Goal: Find specific page/section: Find specific page/section

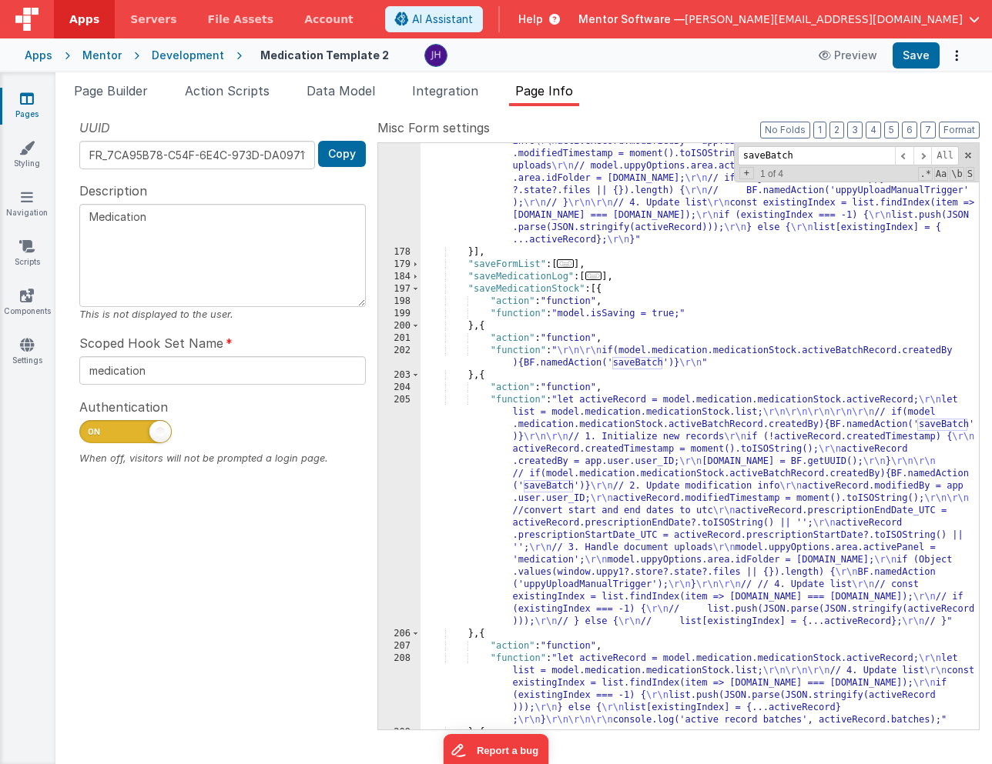
scroll to position [513, 0]
click at [334, 92] on span "Data Model" at bounding box center [340, 90] width 69 height 15
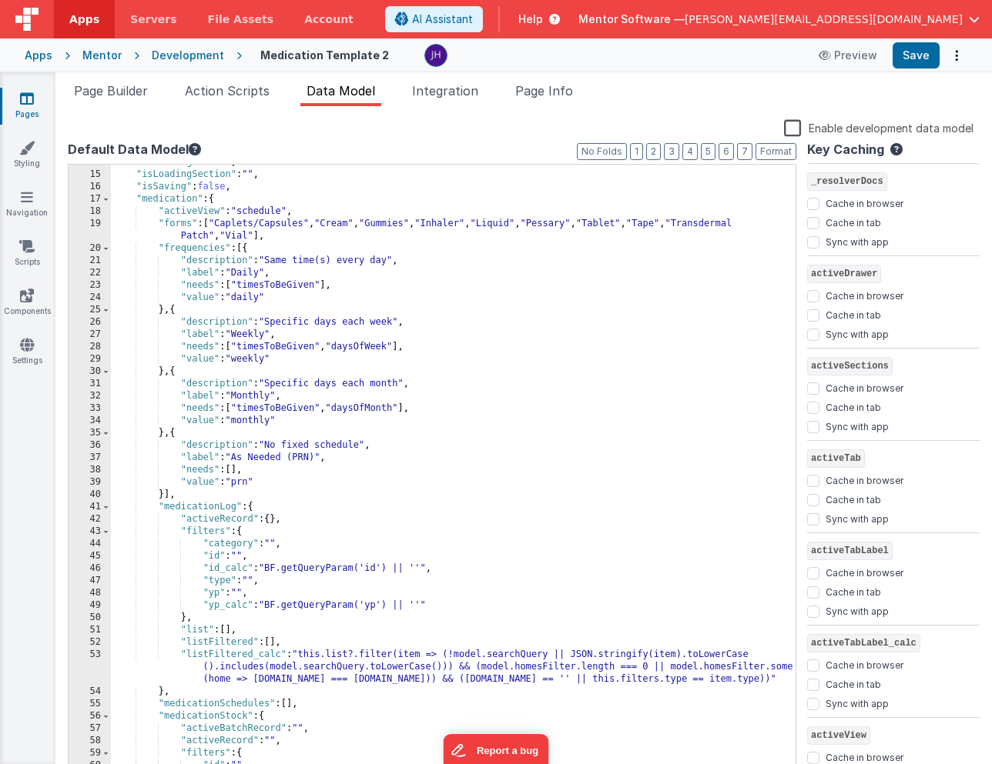
scroll to position [134, 0]
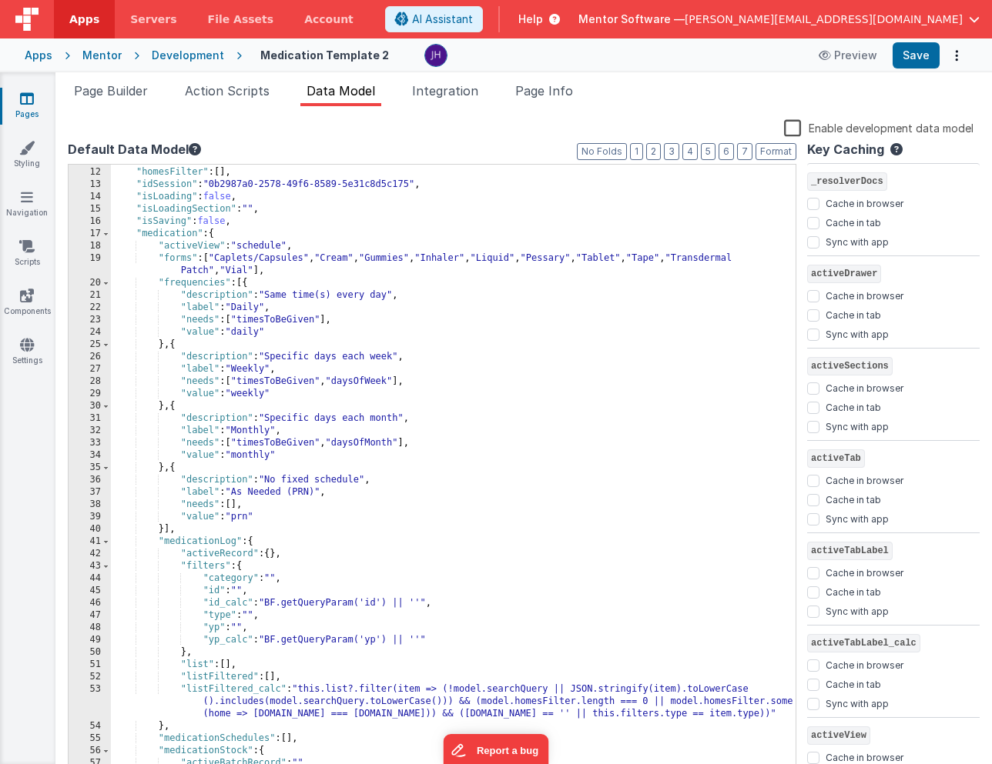
click at [38, 101] on link "Pages" at bounding box center [26, 106] width 55 height 31
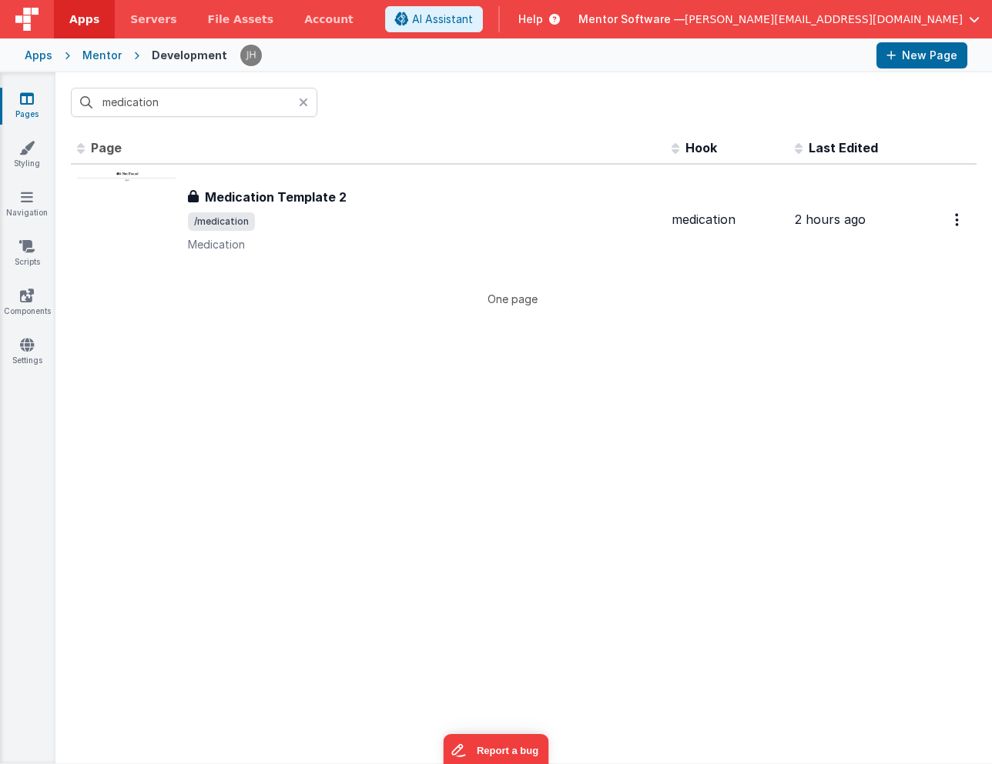
click at [466, 125] on div "medication" at bounding box center [523, 102] width 936 height 60
click at [37, 103] on link "Pages" at bounding box center [26, 106] width 55 height 31
click at [31, 102] on icon at bounding box center [27, 98] width 14 height 15
click at [186, 59] on div "Development" at bounding box center [189, 55] width 75 height 15
click at [27, 97] on icon at bounding box center [27, 98] width 14 height 15
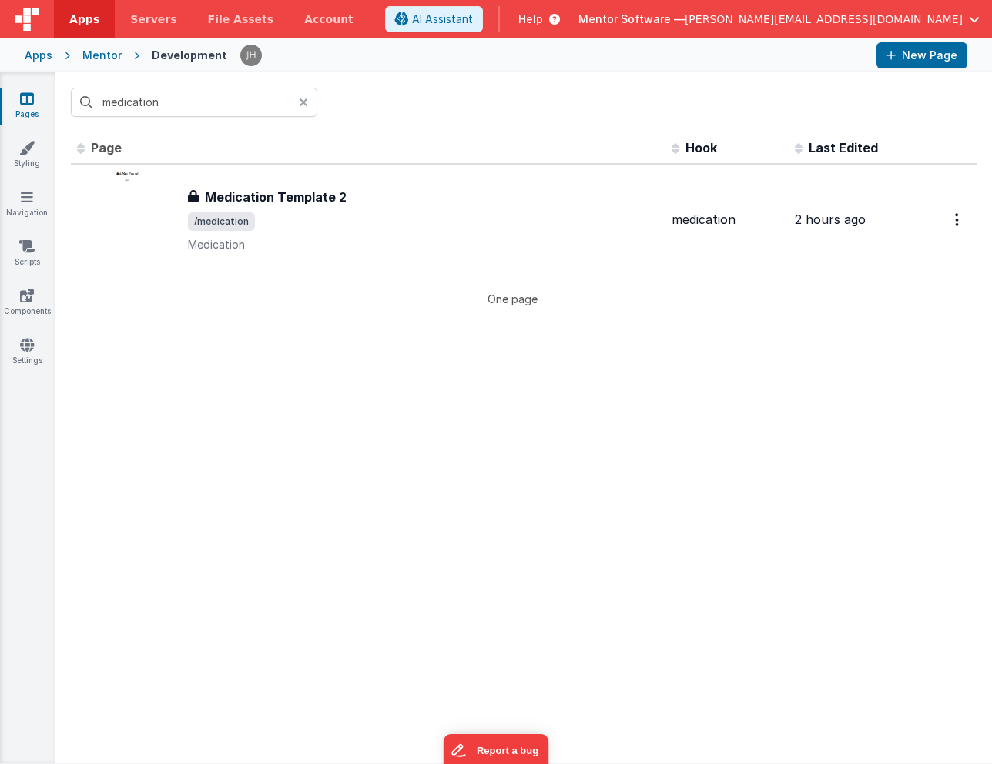
click at [303, 100] on icon at bounding box center [303, 102] width 9 height 12
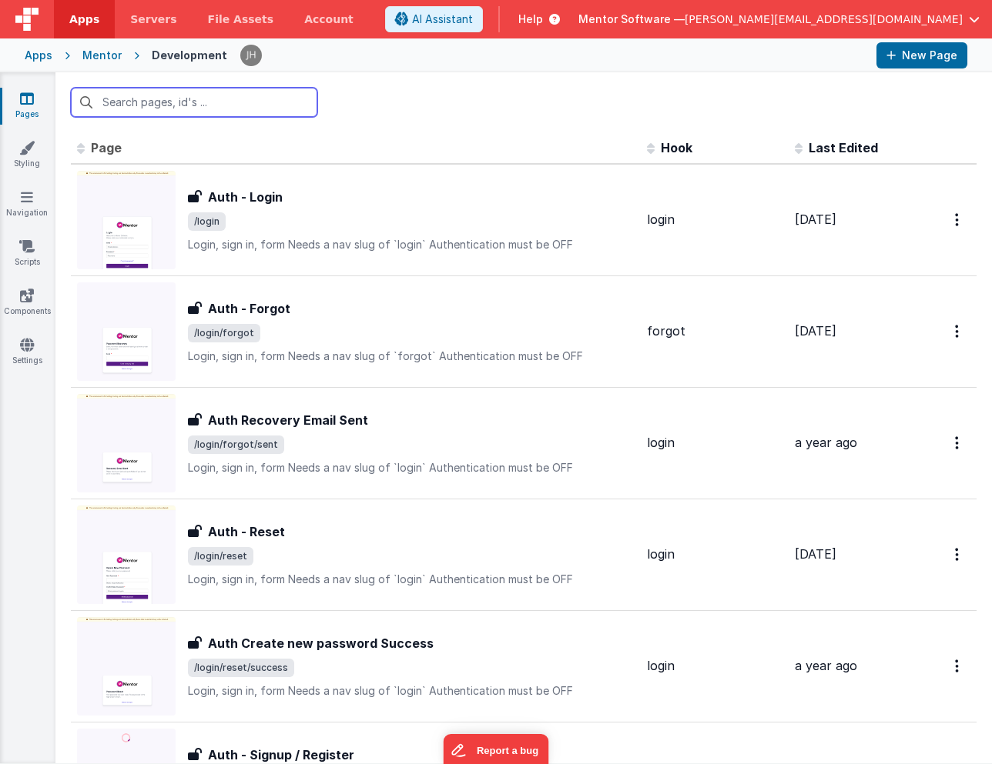
click at [197, 105] on input "text" at bounding box center [194, 102] width 246 height 29
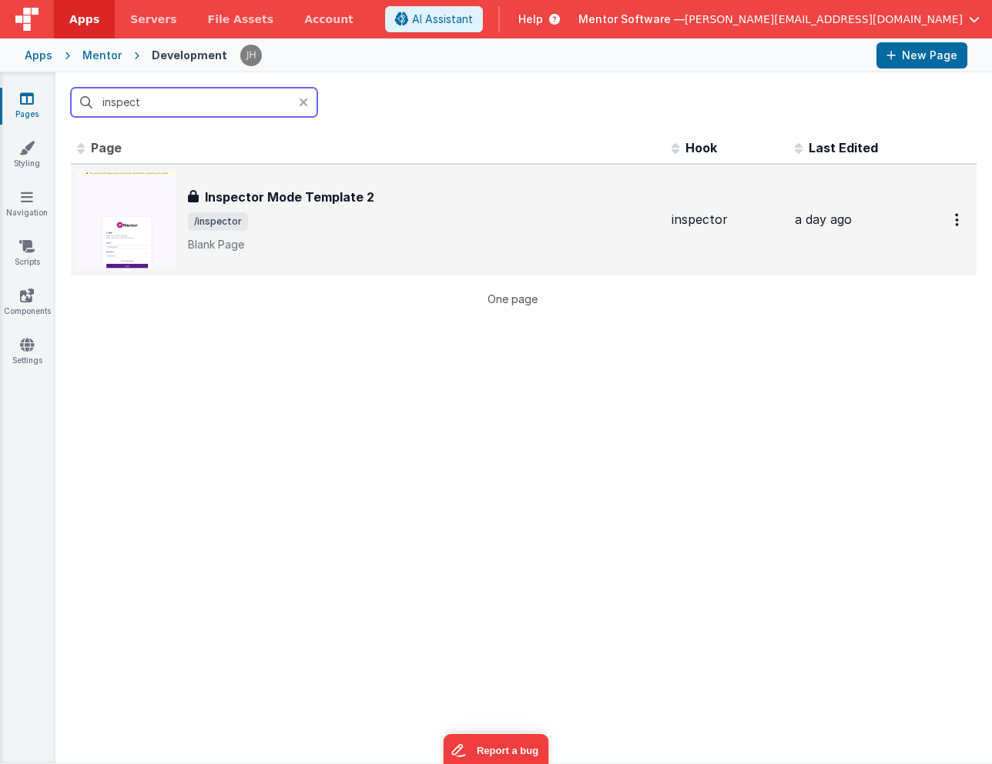
type input "inspect"
click at [307, 192] on h3 "Inspector Mode Template 2" at bounding box center [289, 197] width 169 height 18
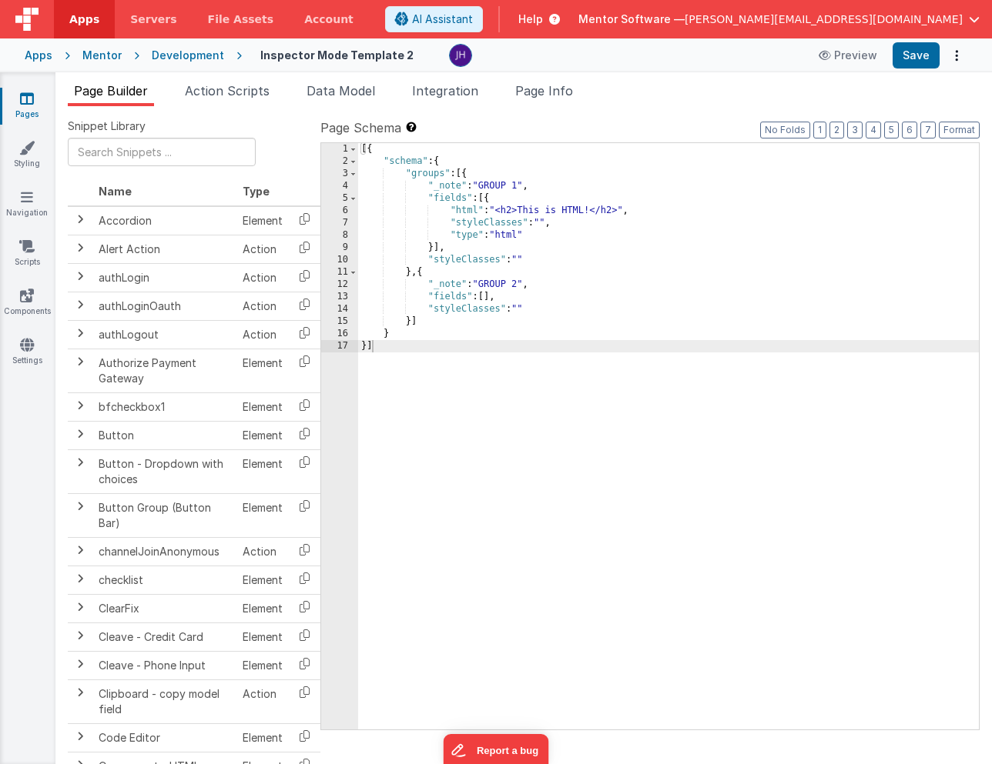
click at [624, 132] on label "Page Schema Shortcuts: Find: command-f Fold: command-option-L Unfold: command-o…" at bounding box center [649, 128] width 659 height 18
click at [853, 62] on button "Preview" at bounding box center [847, 55] width 77 height 25
click at [22, 204] on icon at bounding box center [27, 196] width 12 height 15
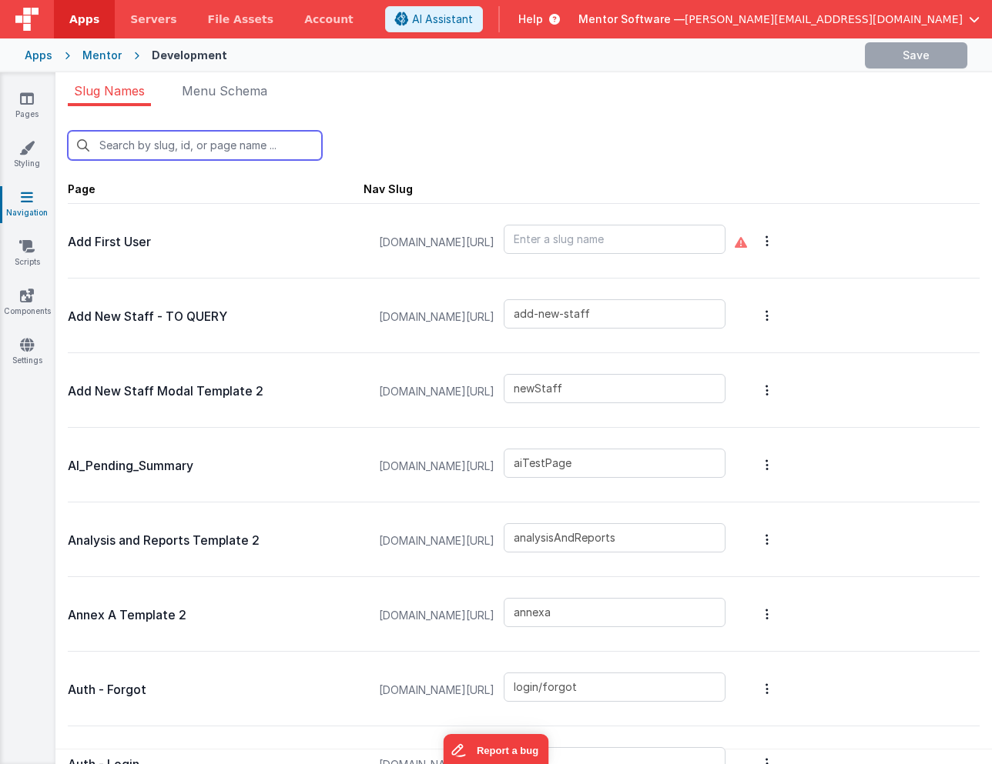
click at [186, 140] on input "text" at bounding box center [195, 145] width 254 height 29
type input "i"
type input "aiTestPage"
type input "analysisAndReports"
type input "login/forgot"
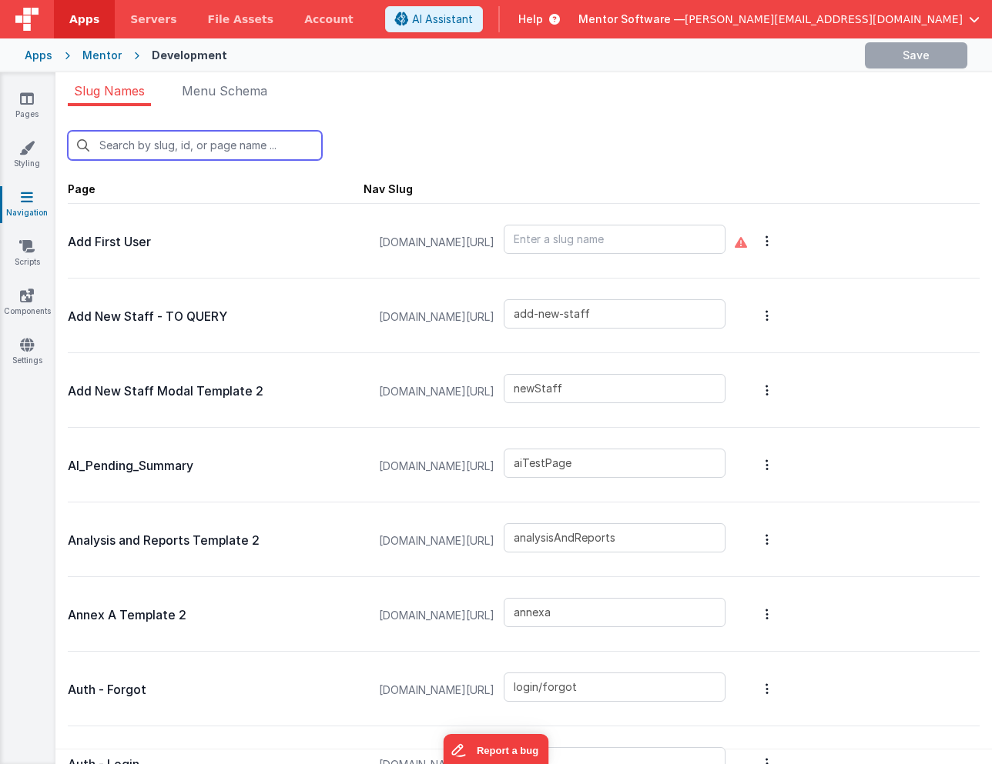
type input "login"
type input "login/reset"
type input "login/signup"
type input "login/verify"
type input "login/reset/success"
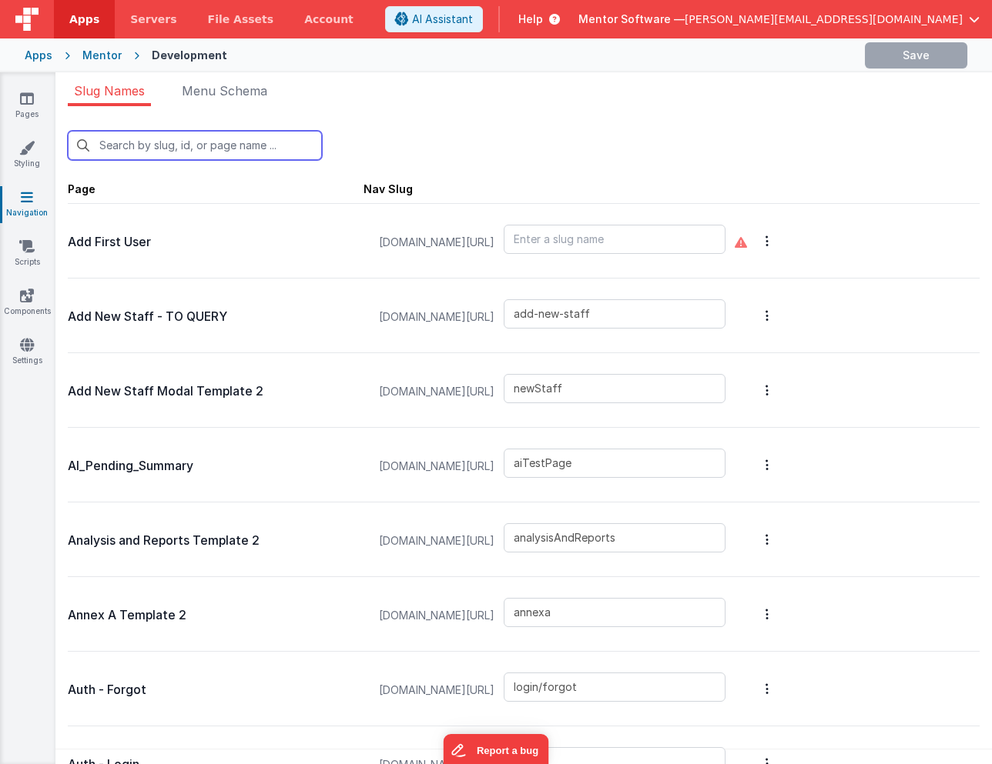
type input "login/forgot/sent"
type input "auth/oauth"
type input "behaviourSupportPlan"
type input "clockinout"
type input "conceptKPI"
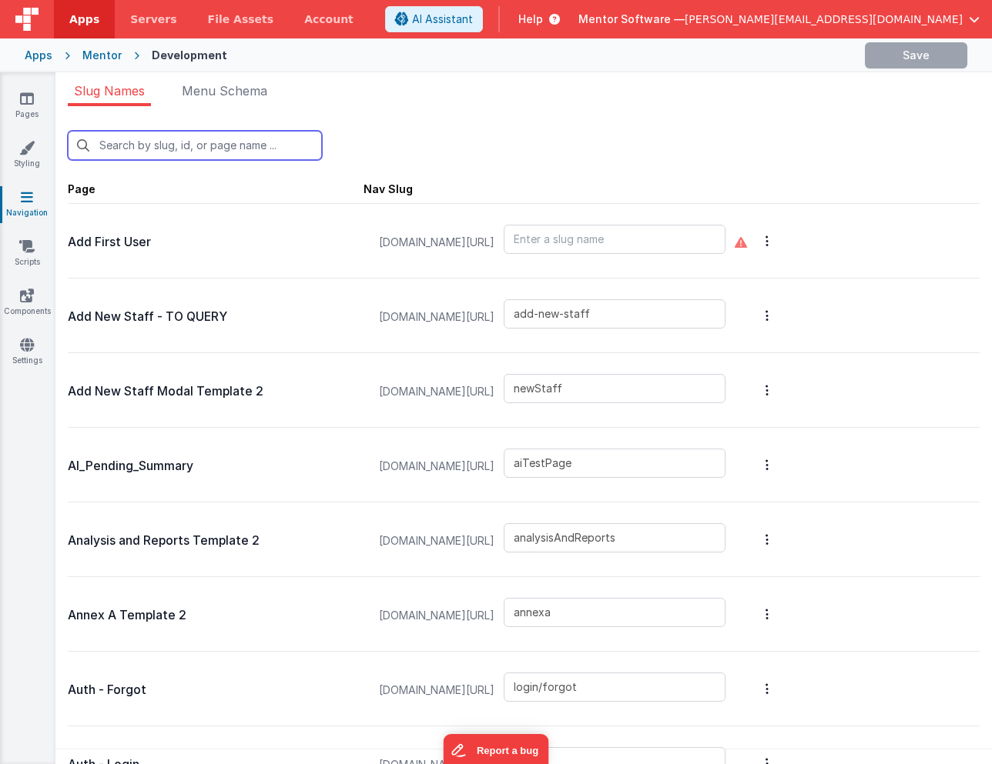
type input "directorDashboard"
type input "finance"
type input "incentives"
type input "inspector"
type input "mai"
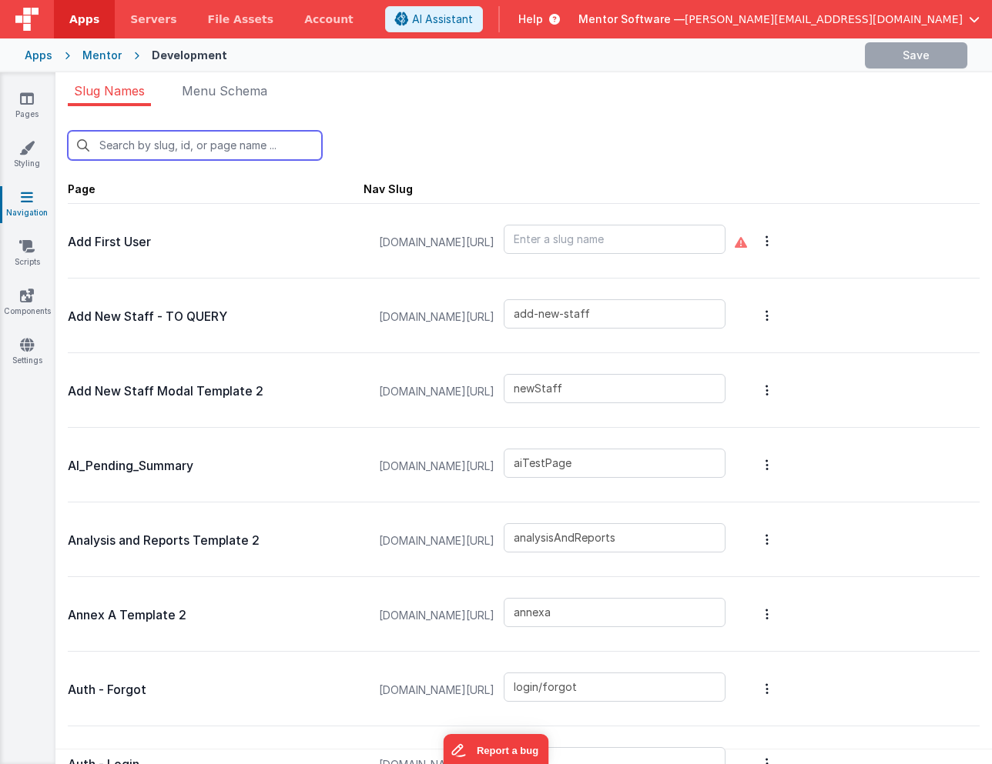
type input "nav"
type input "medication"
type input "mfaLogin"
type input "onboard"
type input "policiesProcedures"
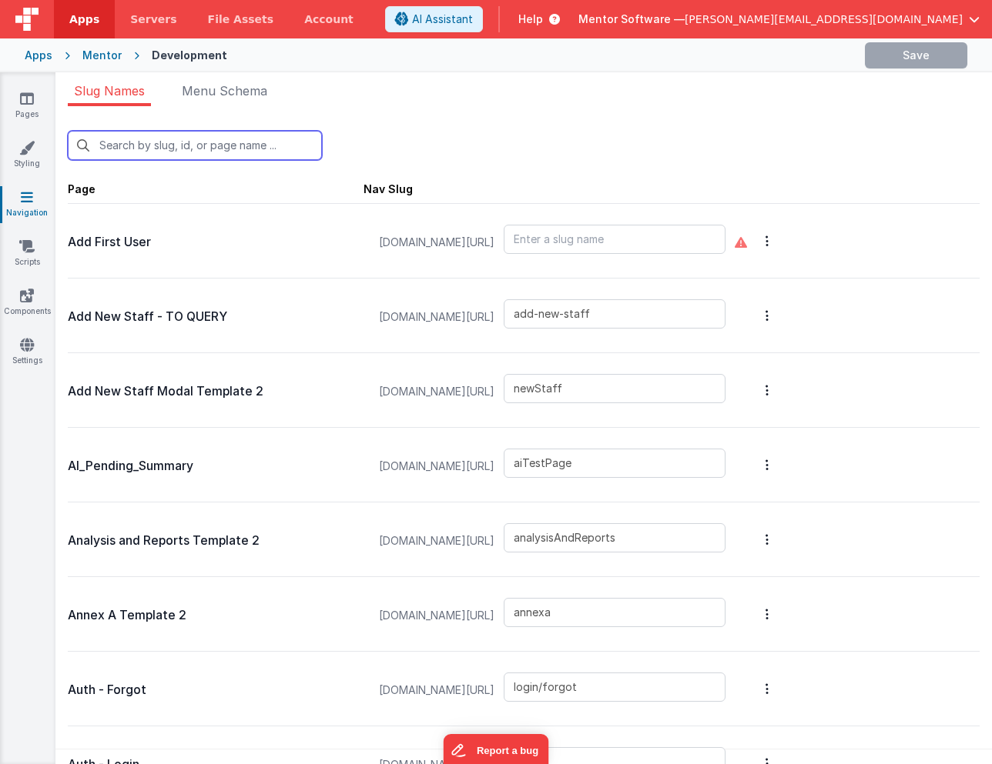
type input "referenceSubmitted"
type input "riskAssessment"
type input "settings"
type input "shiftPlans"
type input "sign"
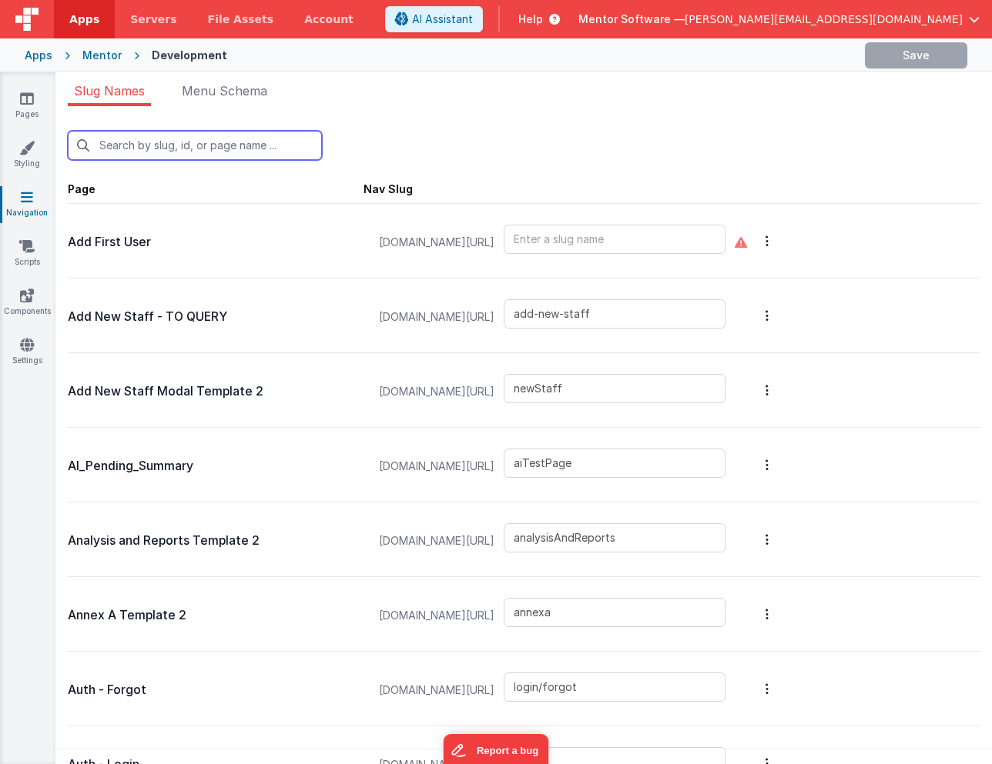
type input "stylesheet"
type input "support"
type input "transitiondoc"
type input "visitorSignIn"
type input "visitorStaffSignIn"
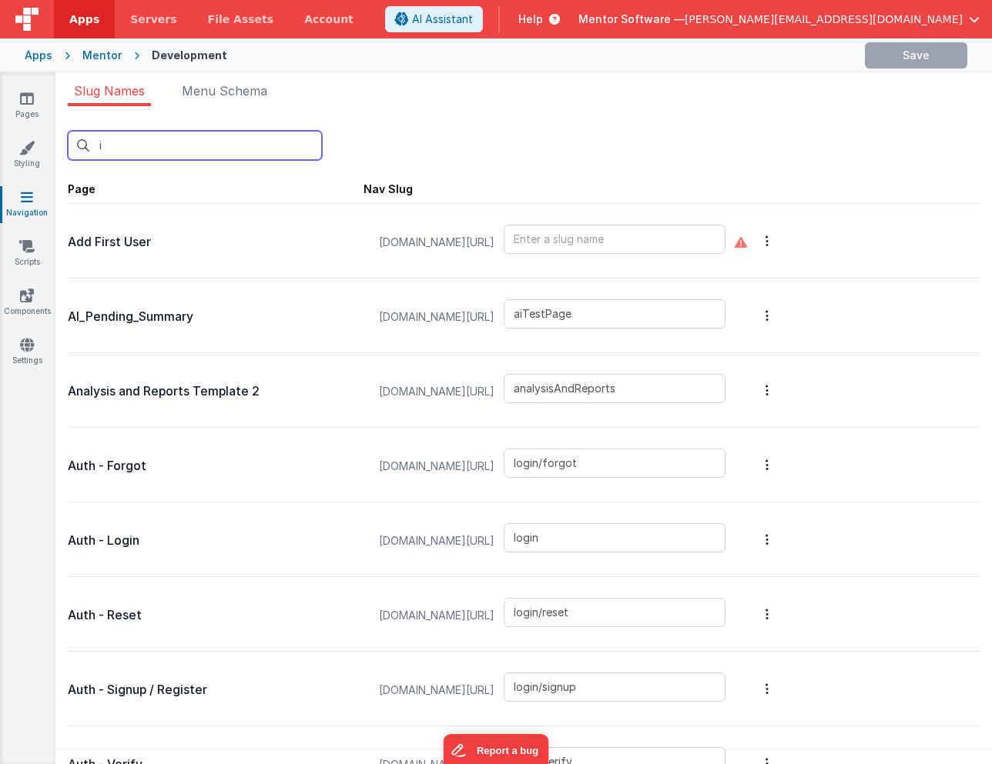
type input "in"
type input "aiTestPage"
type input "login/forgot"
type input "login"
type input "login/reset"
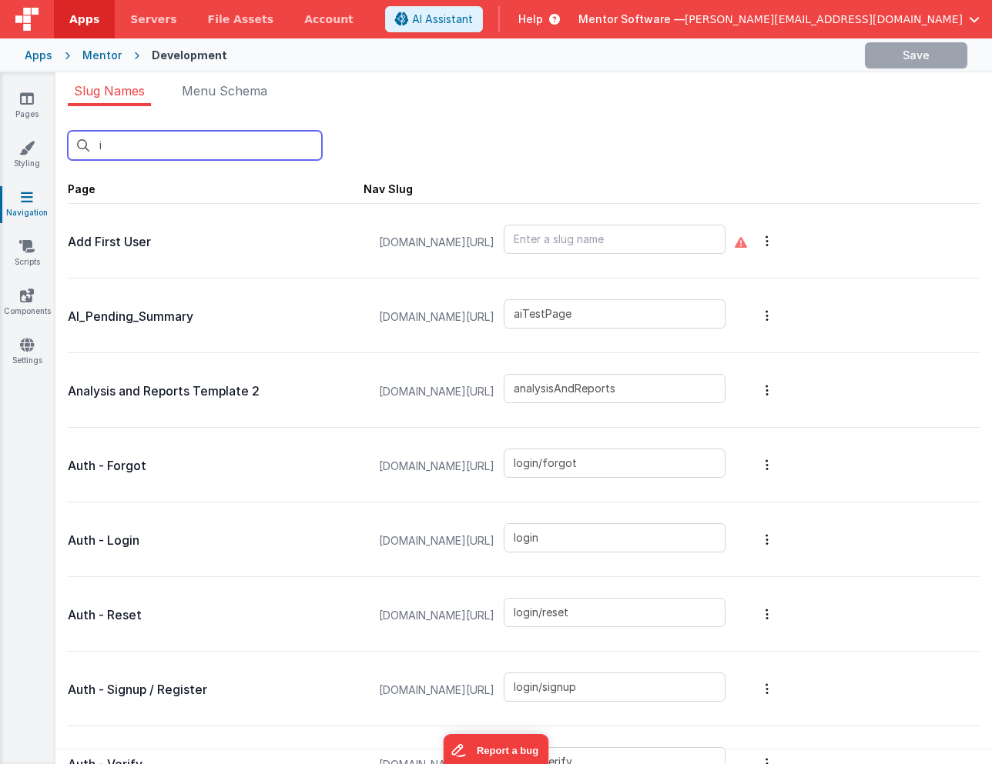
type input "login/signup"
type input "login/verify"
type input "login/reset/success"
type input "login/forgot/sent"
type input "auth/oauth"
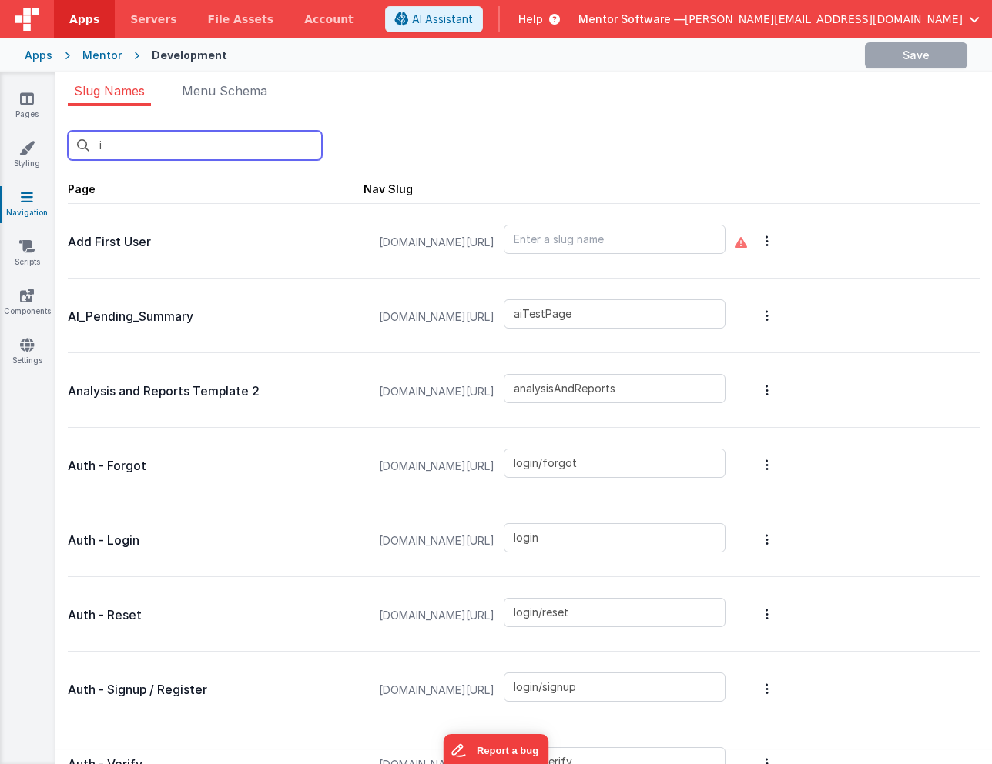
type input "clockinout"
type input "finance"
type input "incentives"
type input "inspector"
type input "nav"
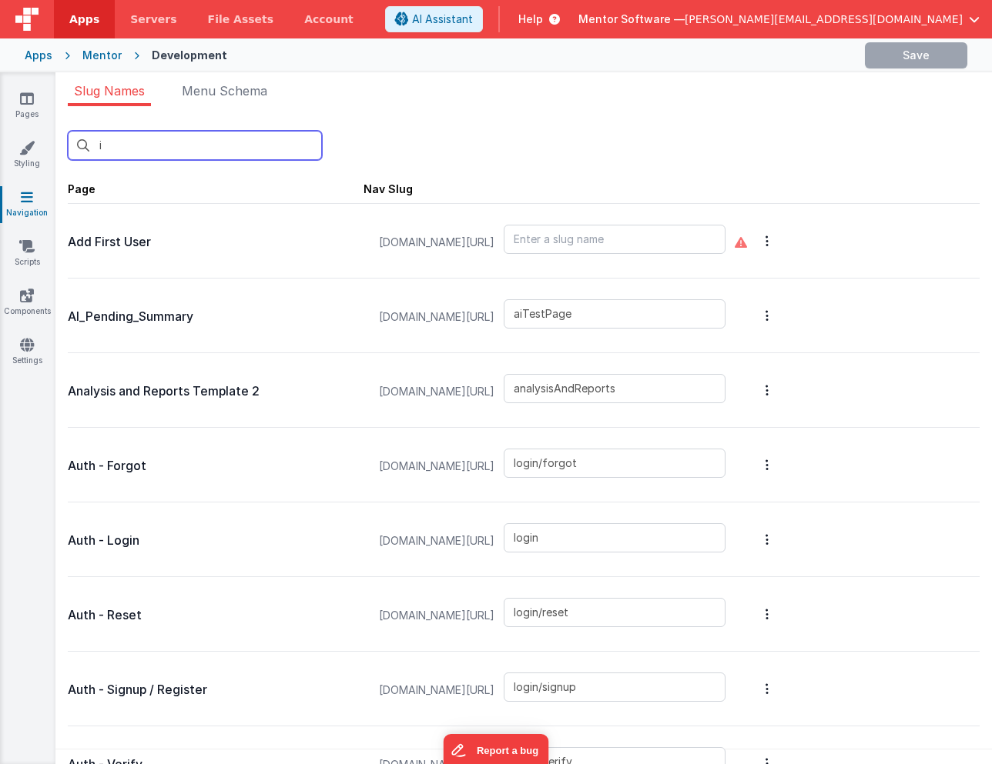
type input "mfaLogin"
type input "onboard"
type input "settings"
type input "stylesheet"
type input "support"
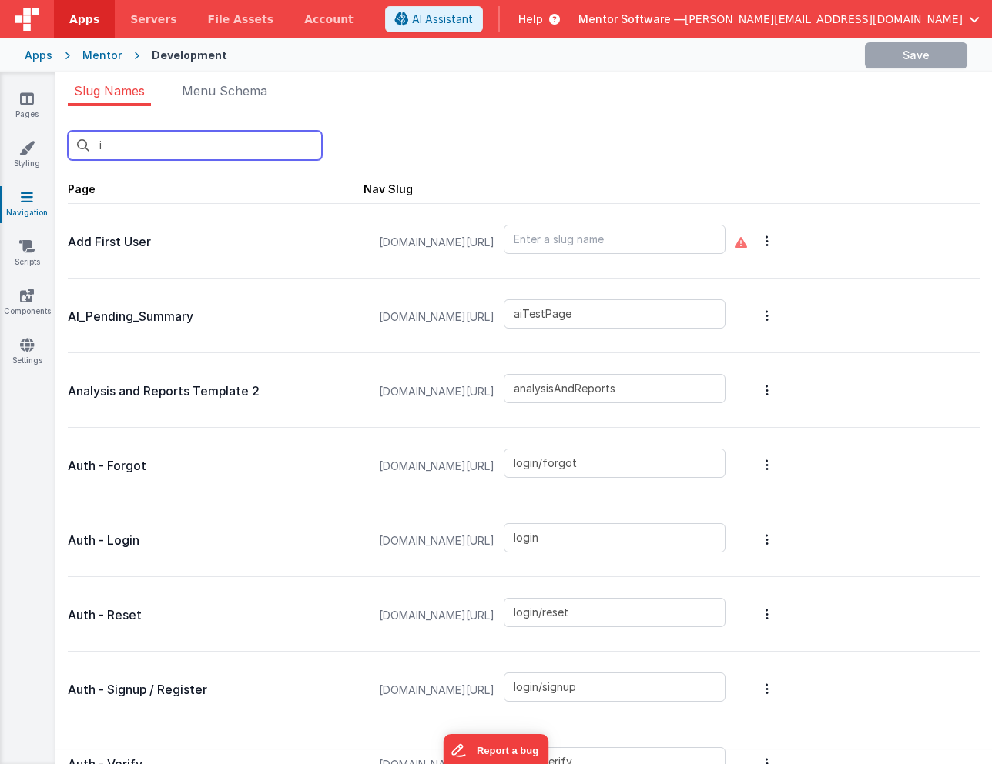
type input "visitorSignIn"
type input "visitorStaffSignIn"
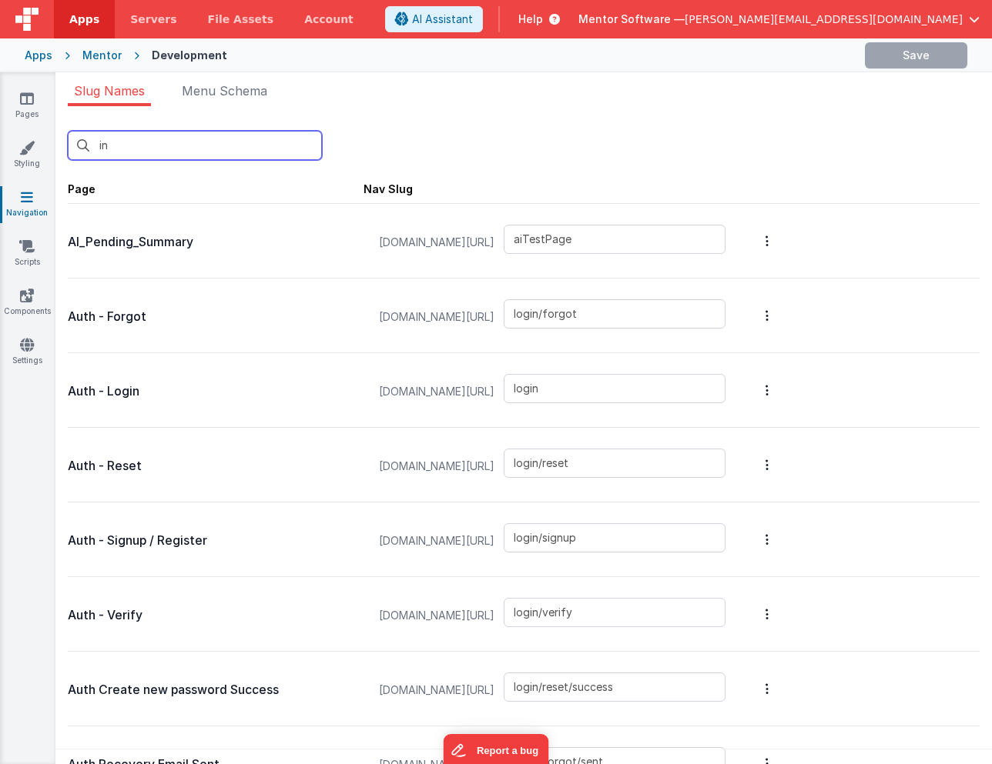
type input "ins"
type input "inspector"
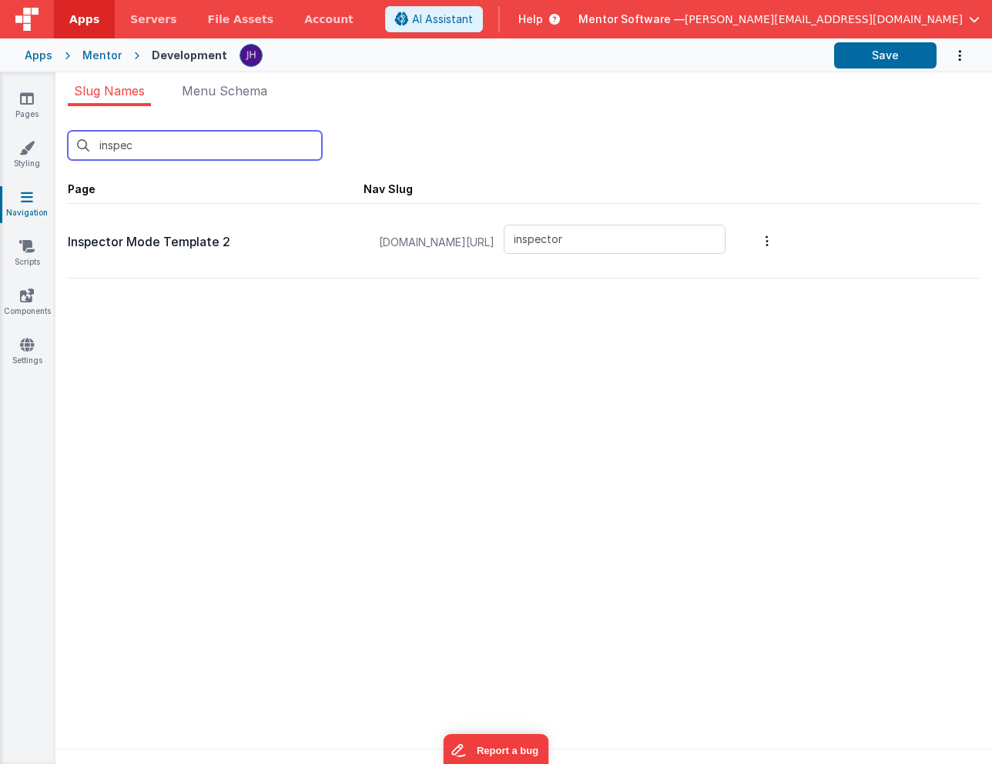
type input "inspect"
type input "inspector"
type input "inspect"
click at [790, 122] on div "inspect New Slug" at bounding box center [523, 140] width 911 height 42
